Goal: Information Seeking & Learning: Learn about a topic

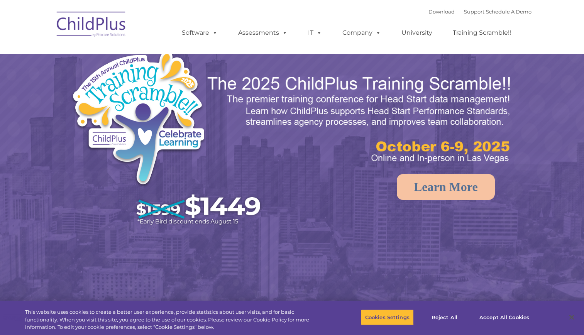
select select "MEDIUM"
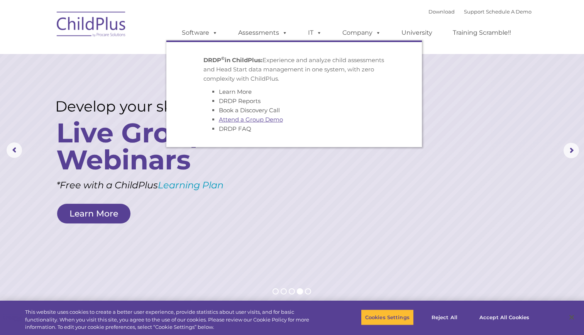
click at [255, 119] on link "Attend a Group Demo" at bounding box center [251, 119] width 64 height 7
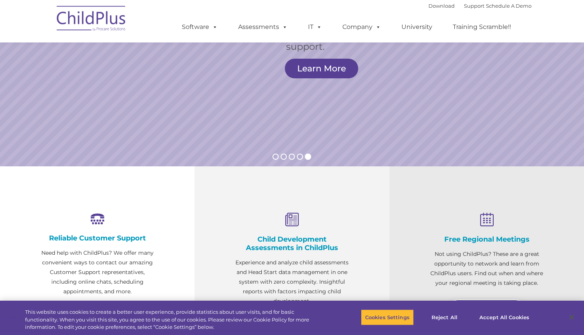
scroll to position [134, 0]
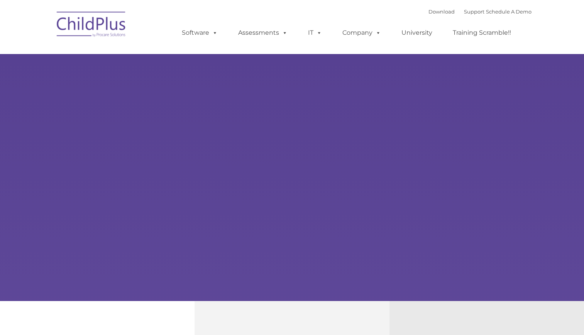
type input ""
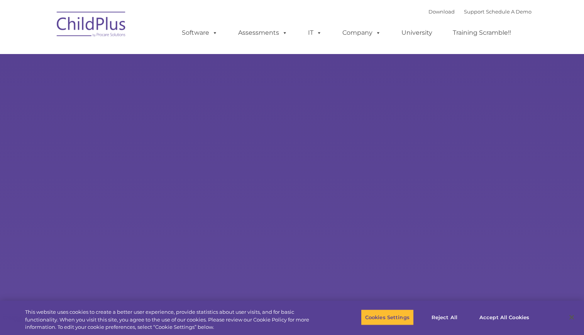
select select "MEDIUM"
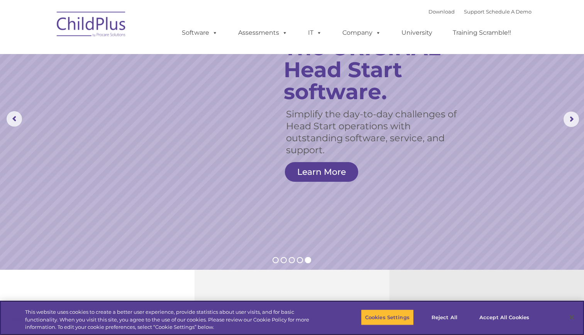
scroll to position [35, 0]
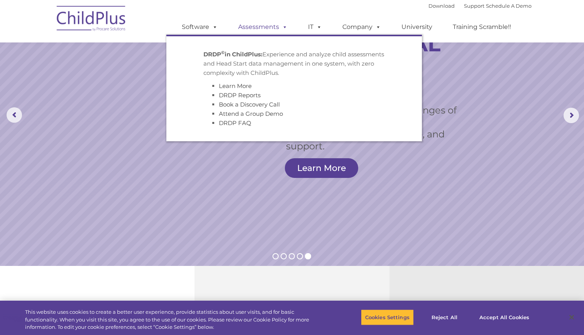
click at [266, 25] on link "Assessments" at bounding box center [262, 26] width 65 height 15
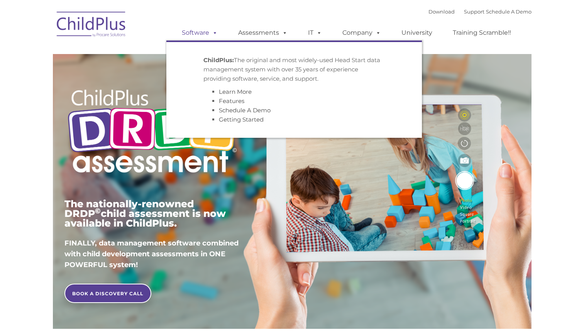
type input ""
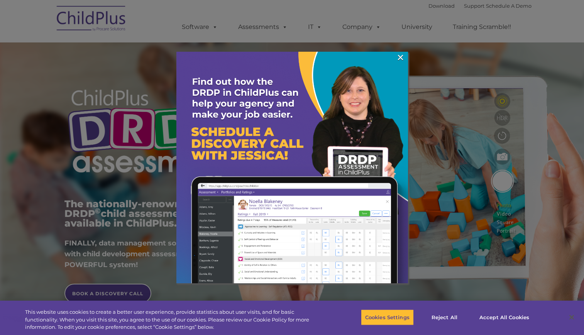
click at [479, 9] on div at bounding box center [292, 167] width 584 height 335
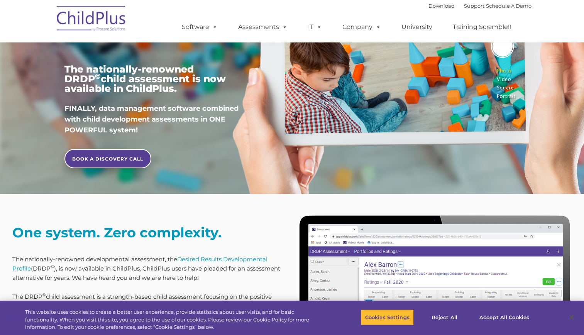
scroll to position [135, 0]
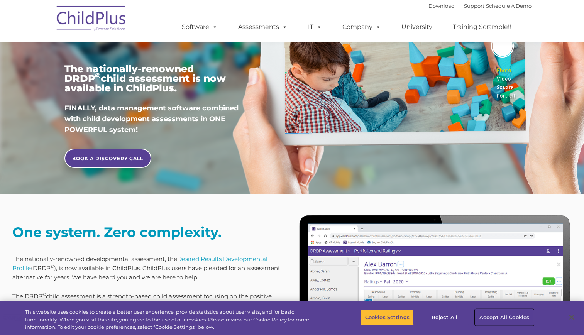
click at [523, 315] on button "Accept All Cookies" at bounding box center [504, 317] width 58 height 16
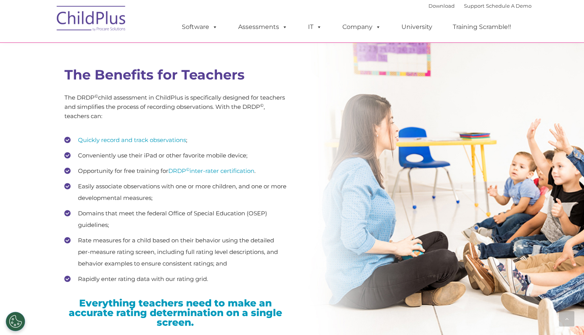
scroll to position [995, 0]
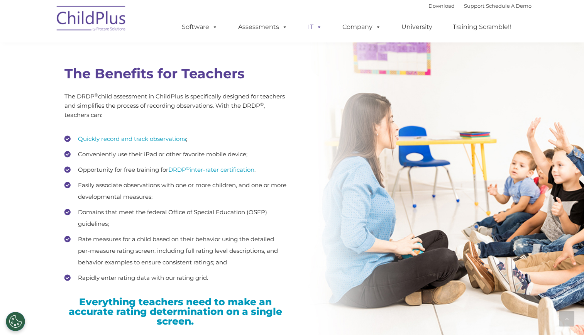
click at [316, 27] on span at bounding box center [317, 26] width 8 height 7
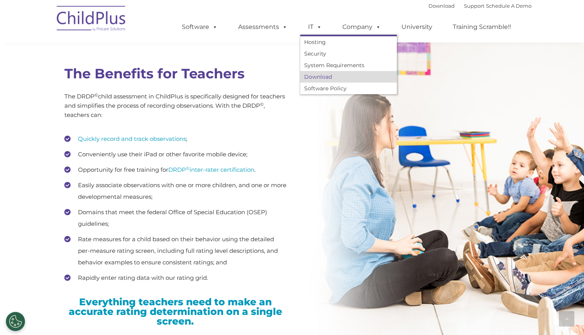
click at [323, 80] on link "Download" at bounding box center [348, 77] width 96 height 12
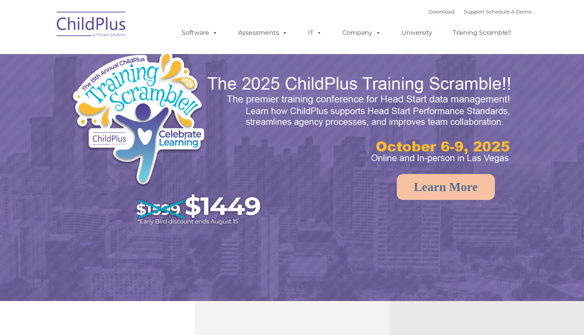
select select "MEDIUM"
